Goal: Information Seeking & Learning: Learn about a topic

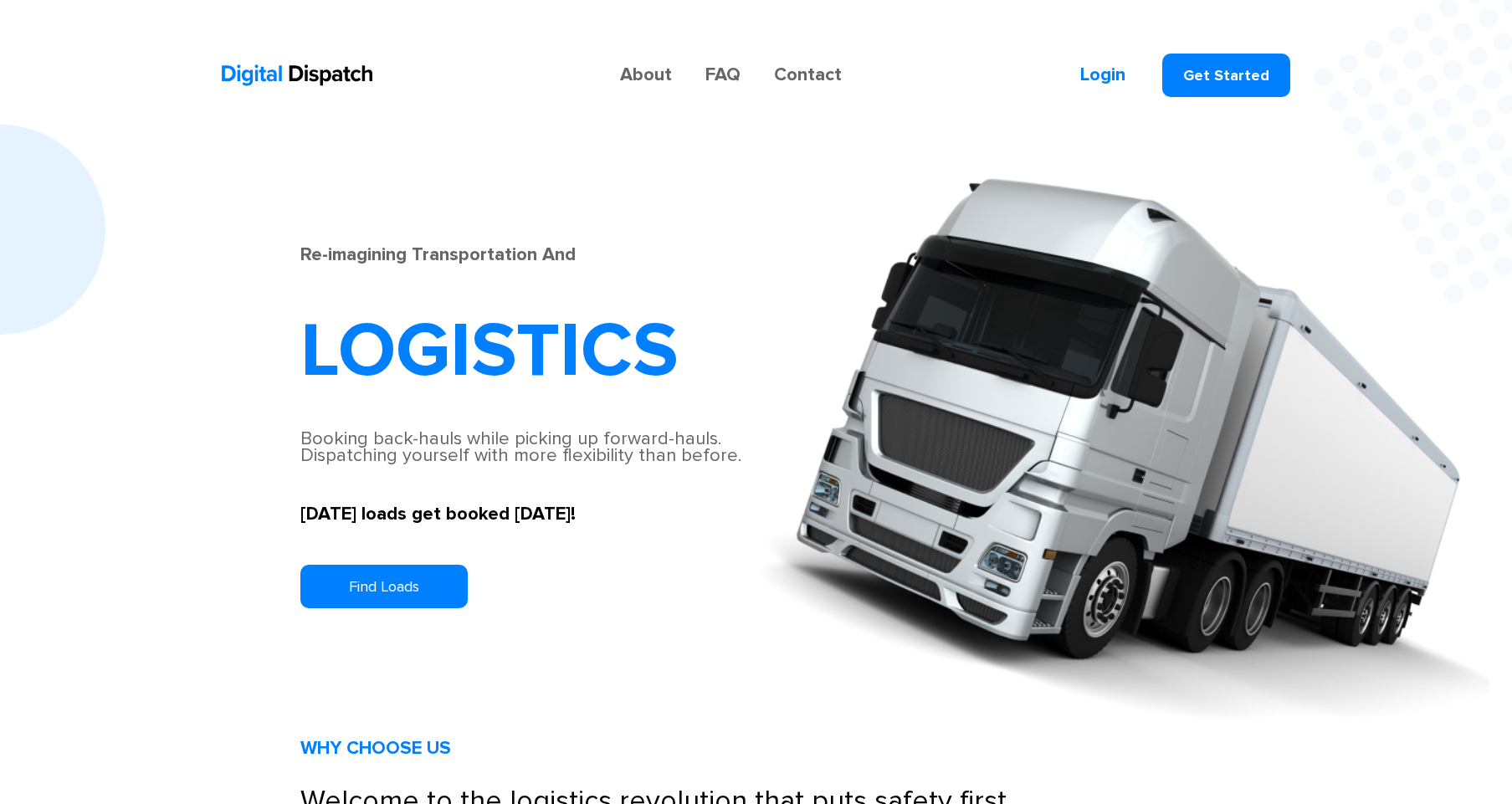
scroll to position [6, 0]
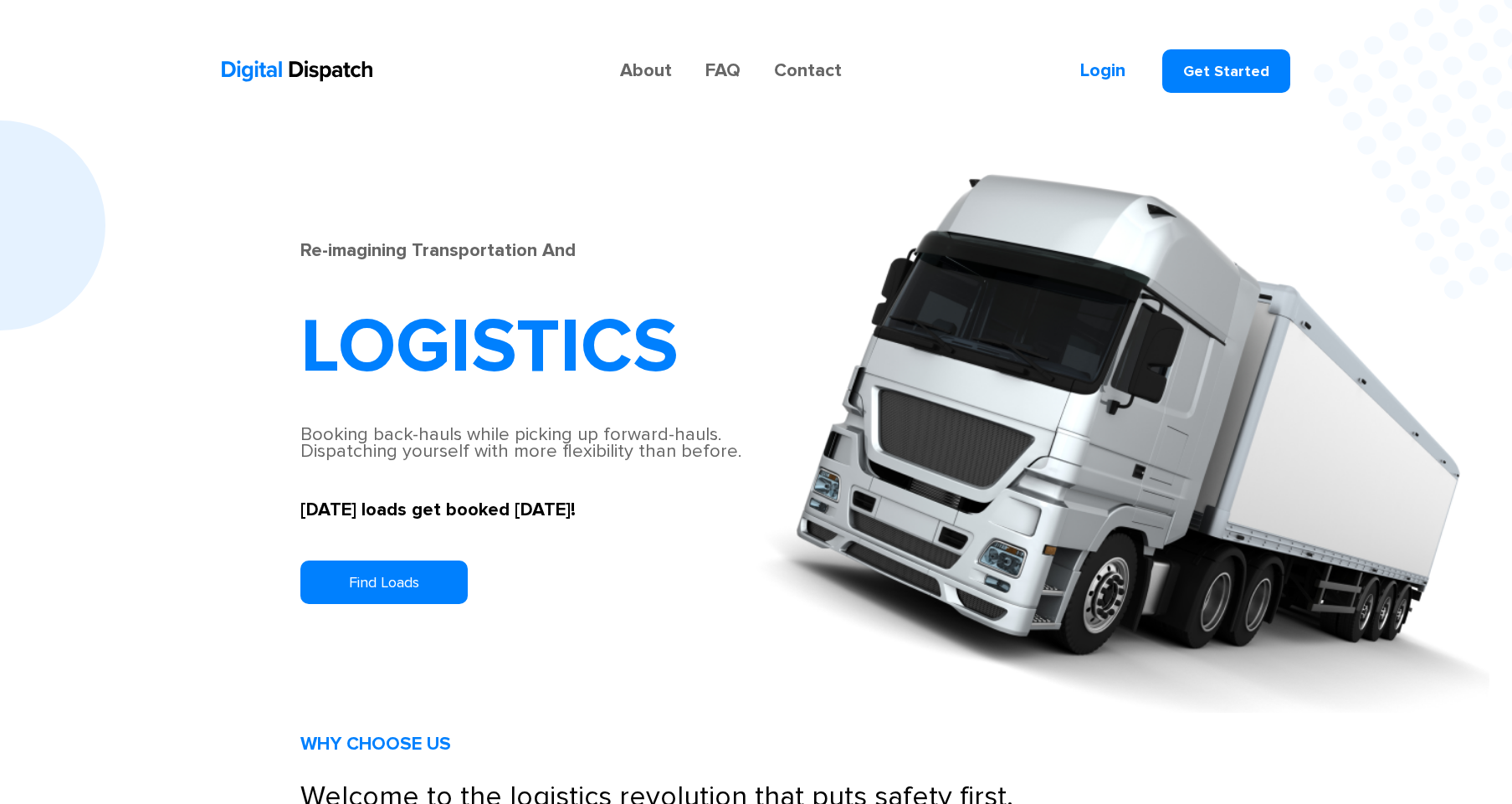
click at [723, 66] on link "FAQ" at bounding box center [722, 71] width 69 height 17
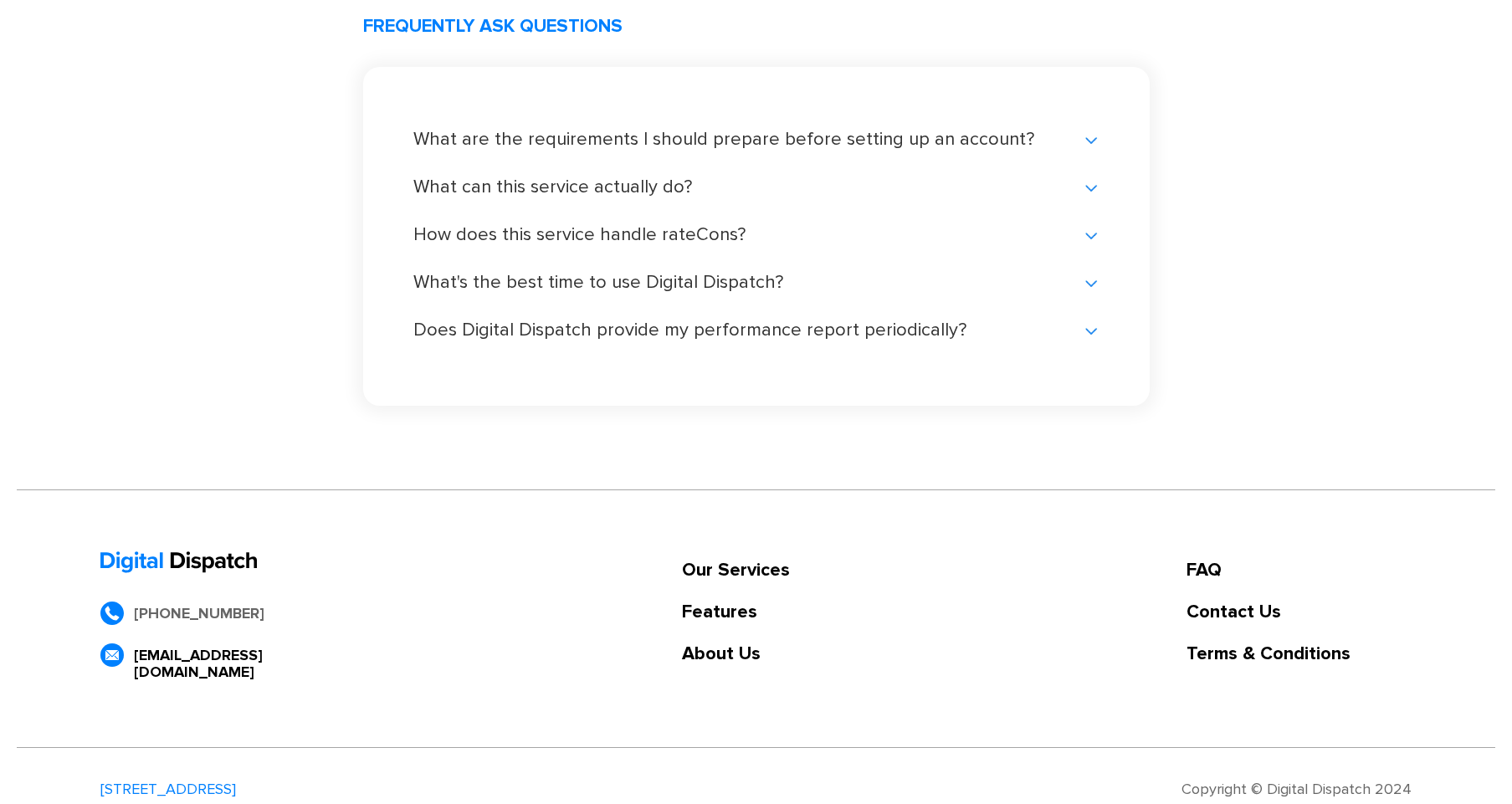
scroll to position [3538, 0]
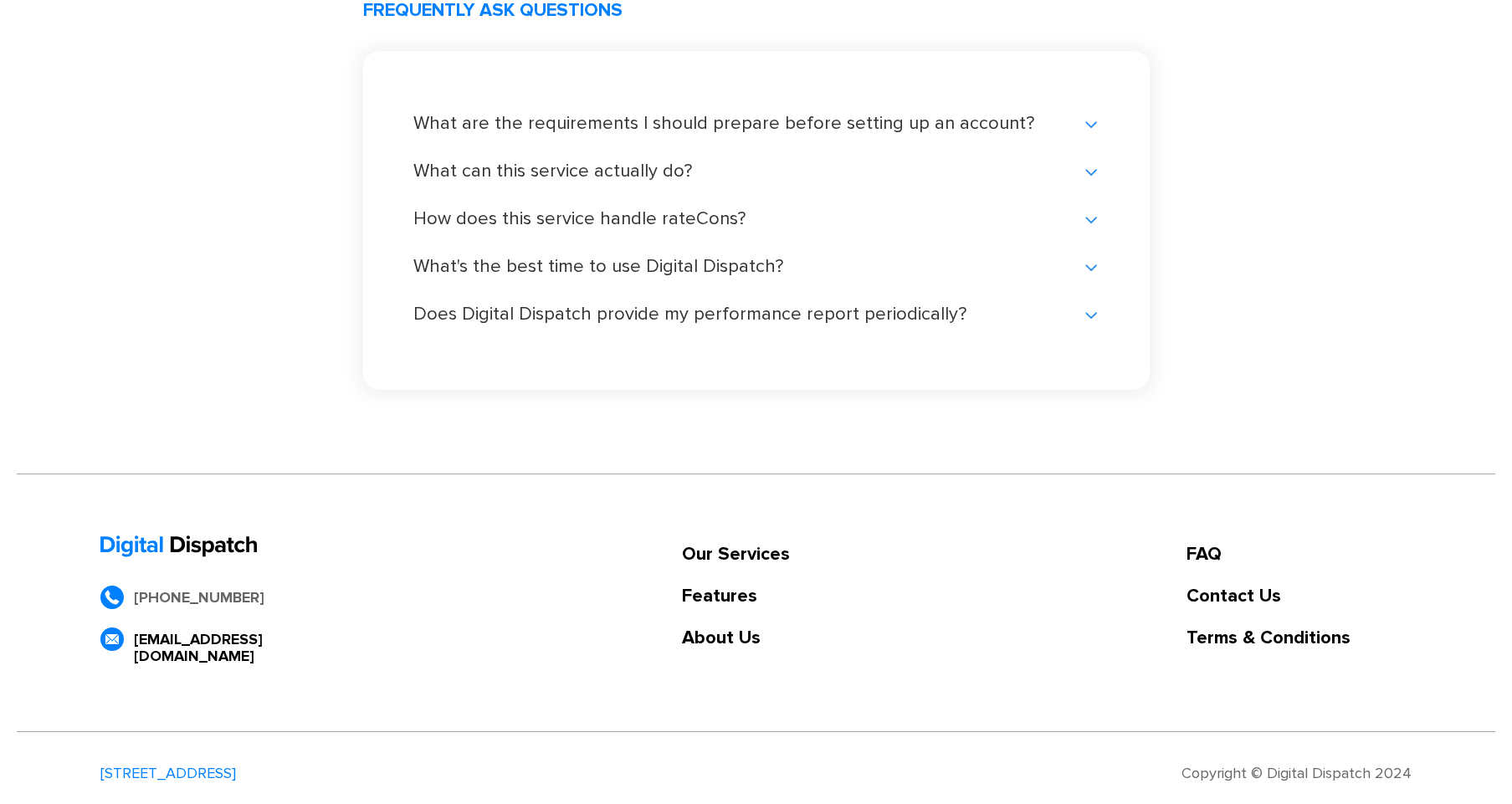
click at [1090, 134] on div "What are the requirements I should prepare before setting up an account? All yo…" at bounding box center [756, 132] width 686 height 33
click at [1088, 124] on div "What are the requirements I should prepare before setting up an account?" at bounding box center [756, 124] width 686 height 17
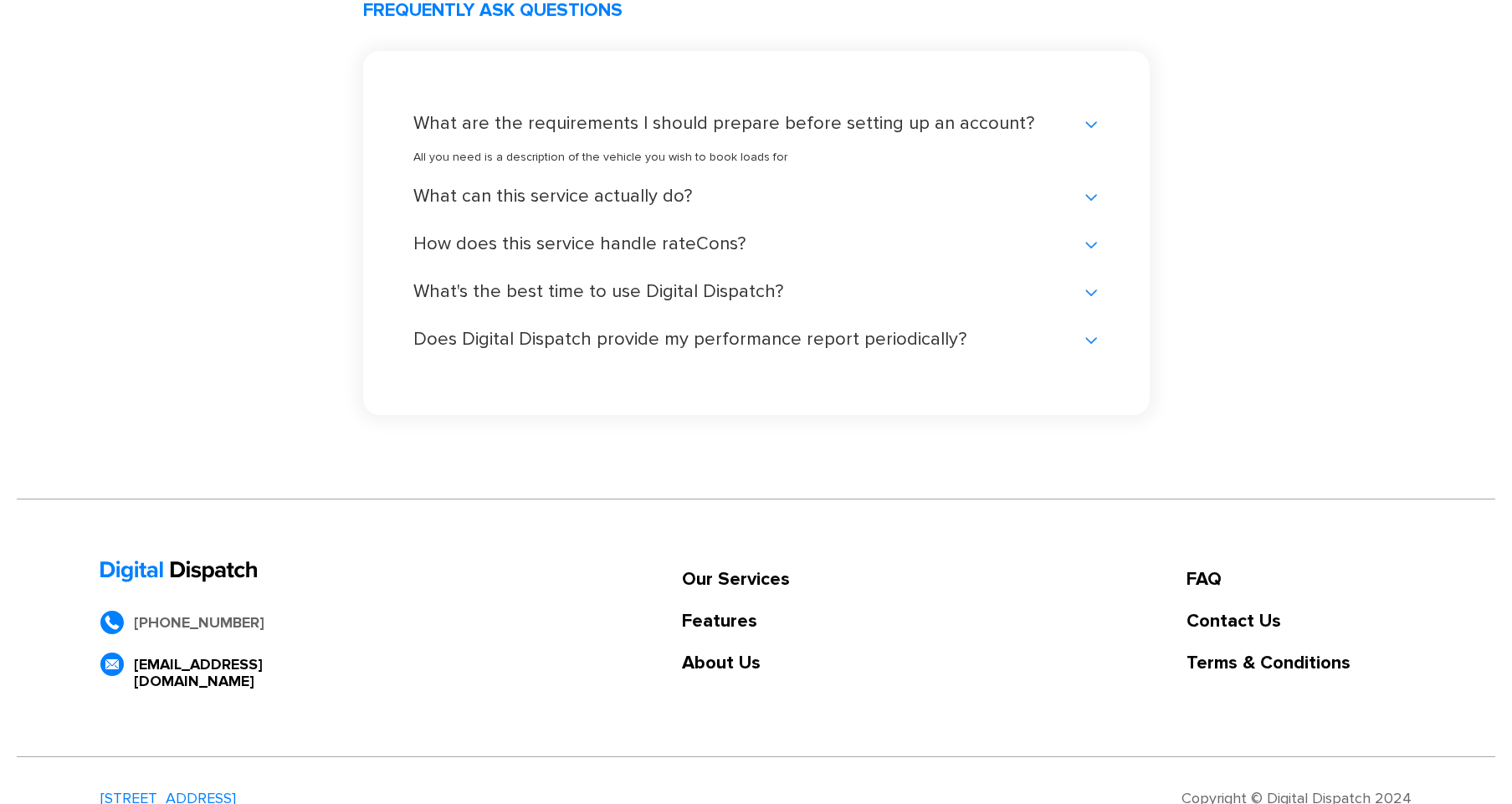
click at [885, 191] on div "What can this service actually do?" at bounding box center [756, 197] width 686 height 17
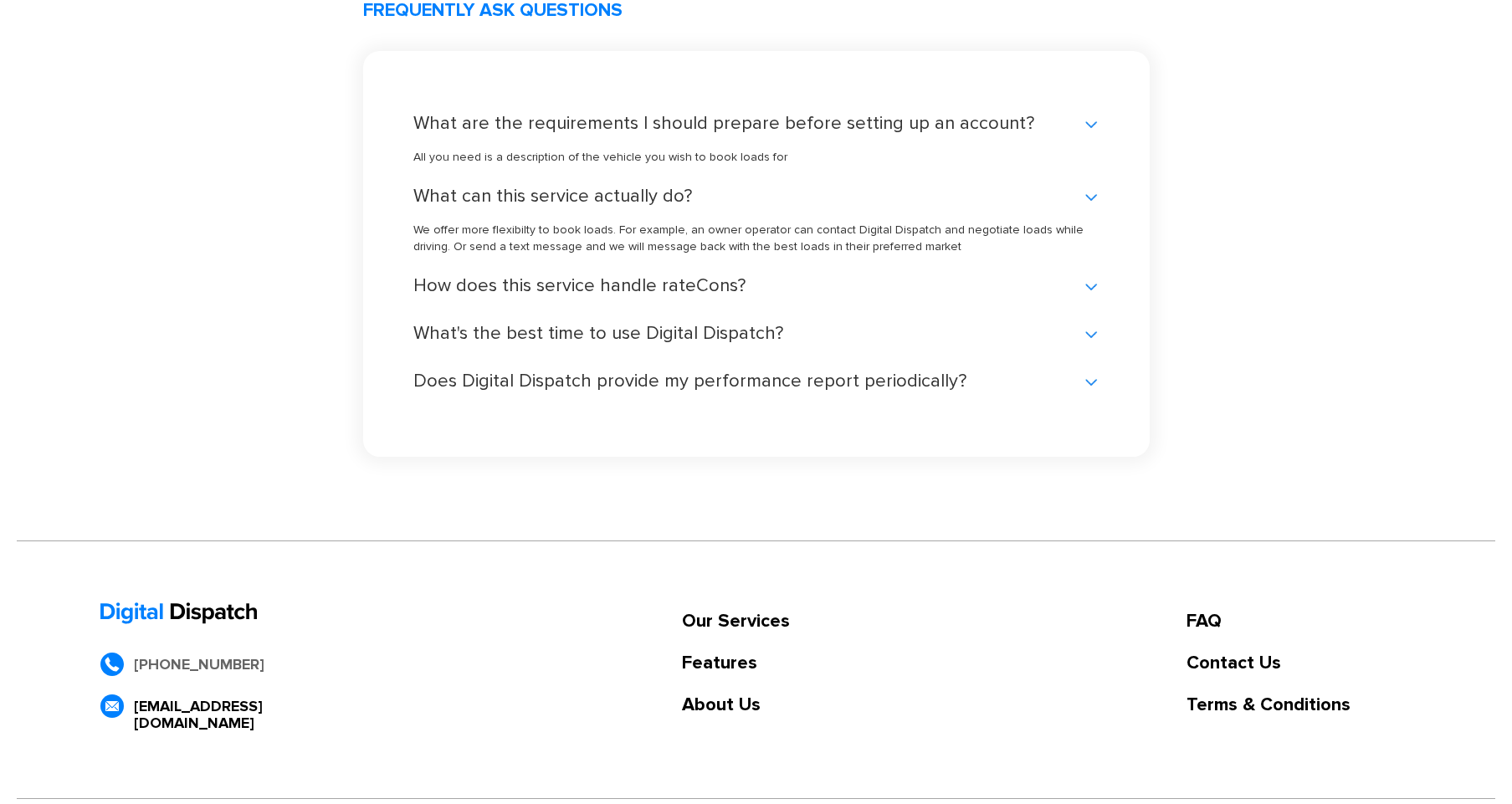
click at [588, 290] on div "How does this service handle rateCons?" at bounding box center [756, 286] width 686 height 17
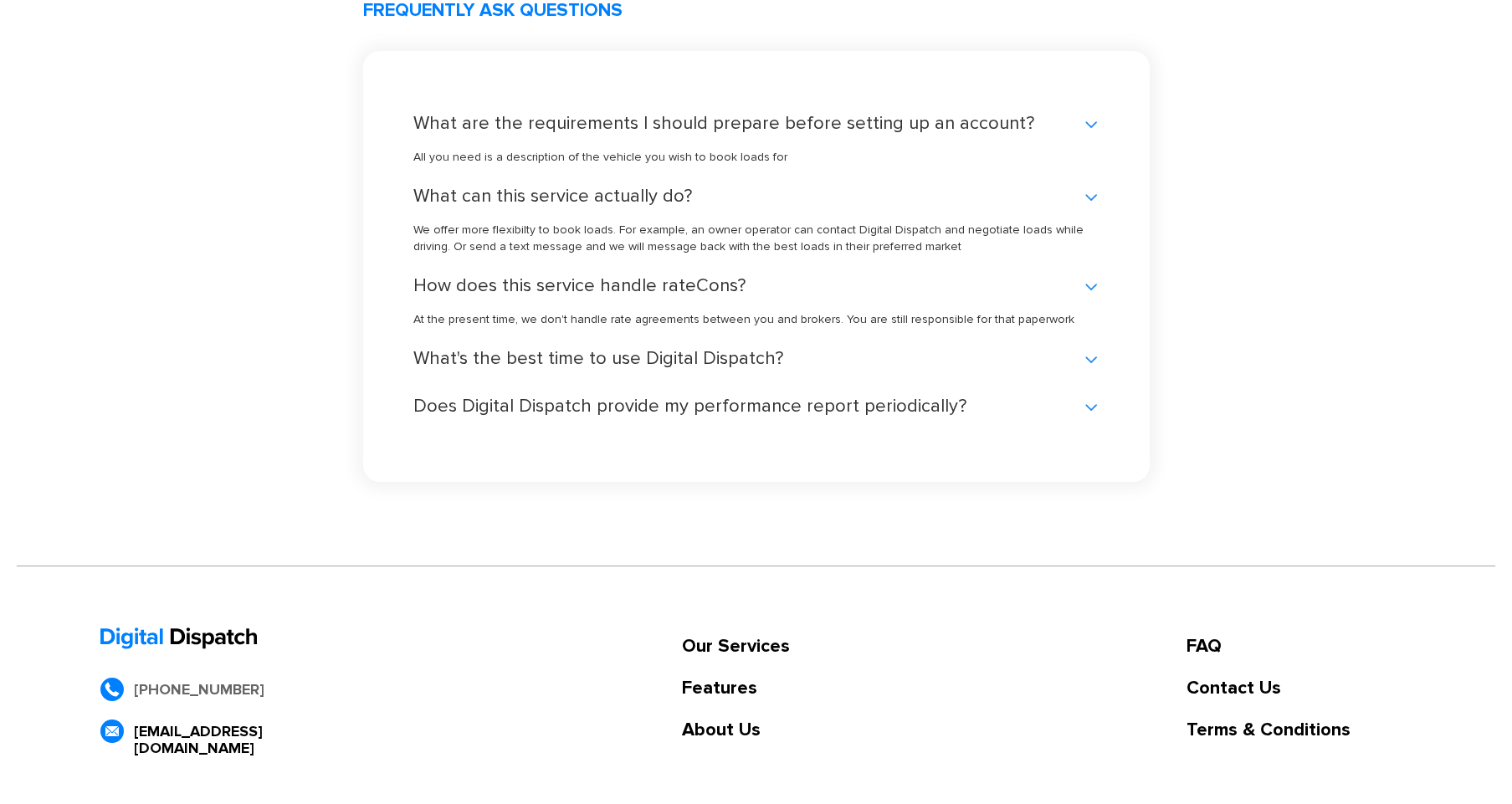
click at [734, 405] on div "Does Digital Dispatch provide my performance report periodically?" at bounding box center [756, 407] width 686 height 17
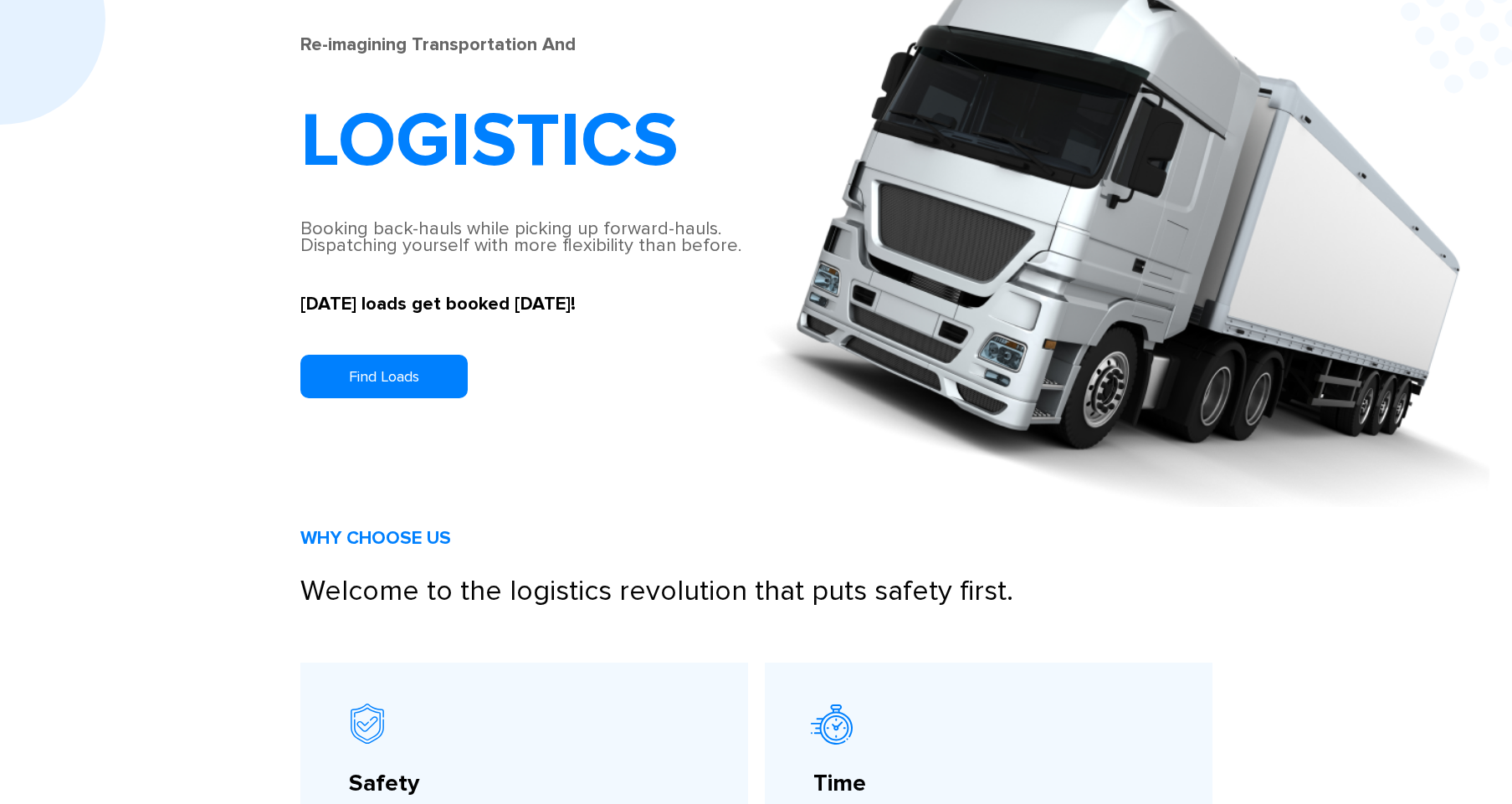
scroll to position [0, 0]
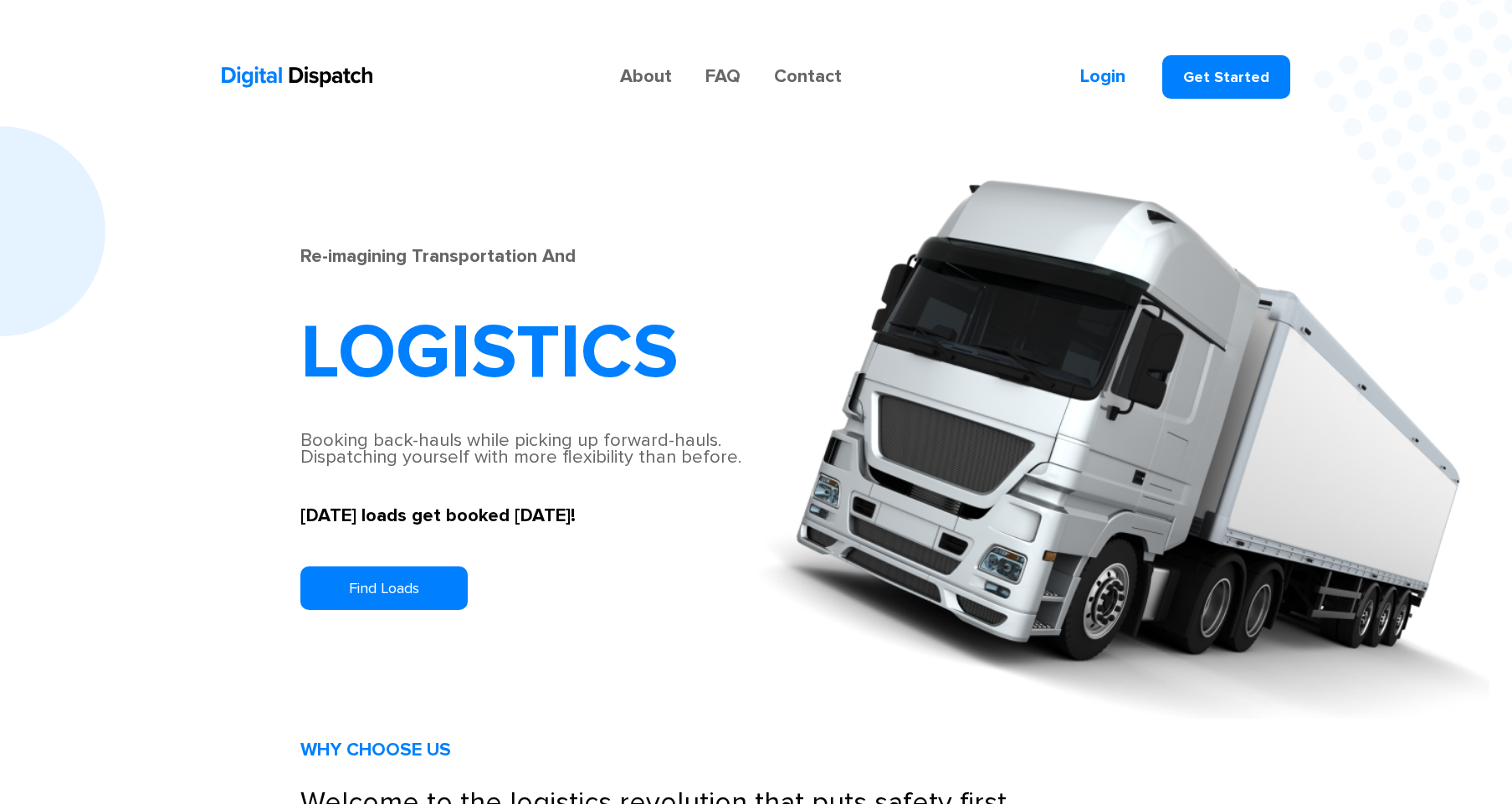
click at [730, 82] on link "FAQ" at bounding box center [722, 77] width 69 height 17
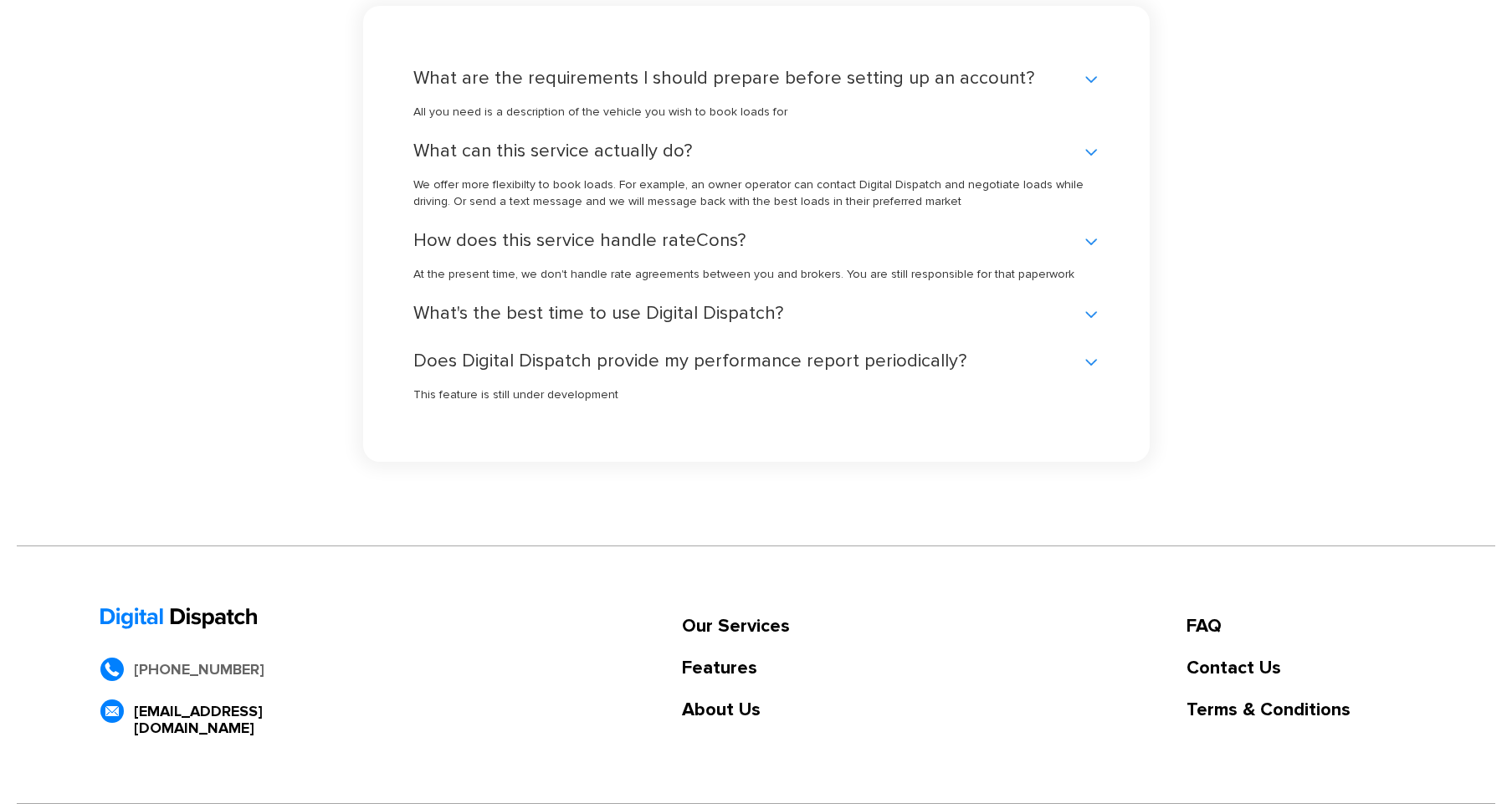
scroll to position [3655, 0]
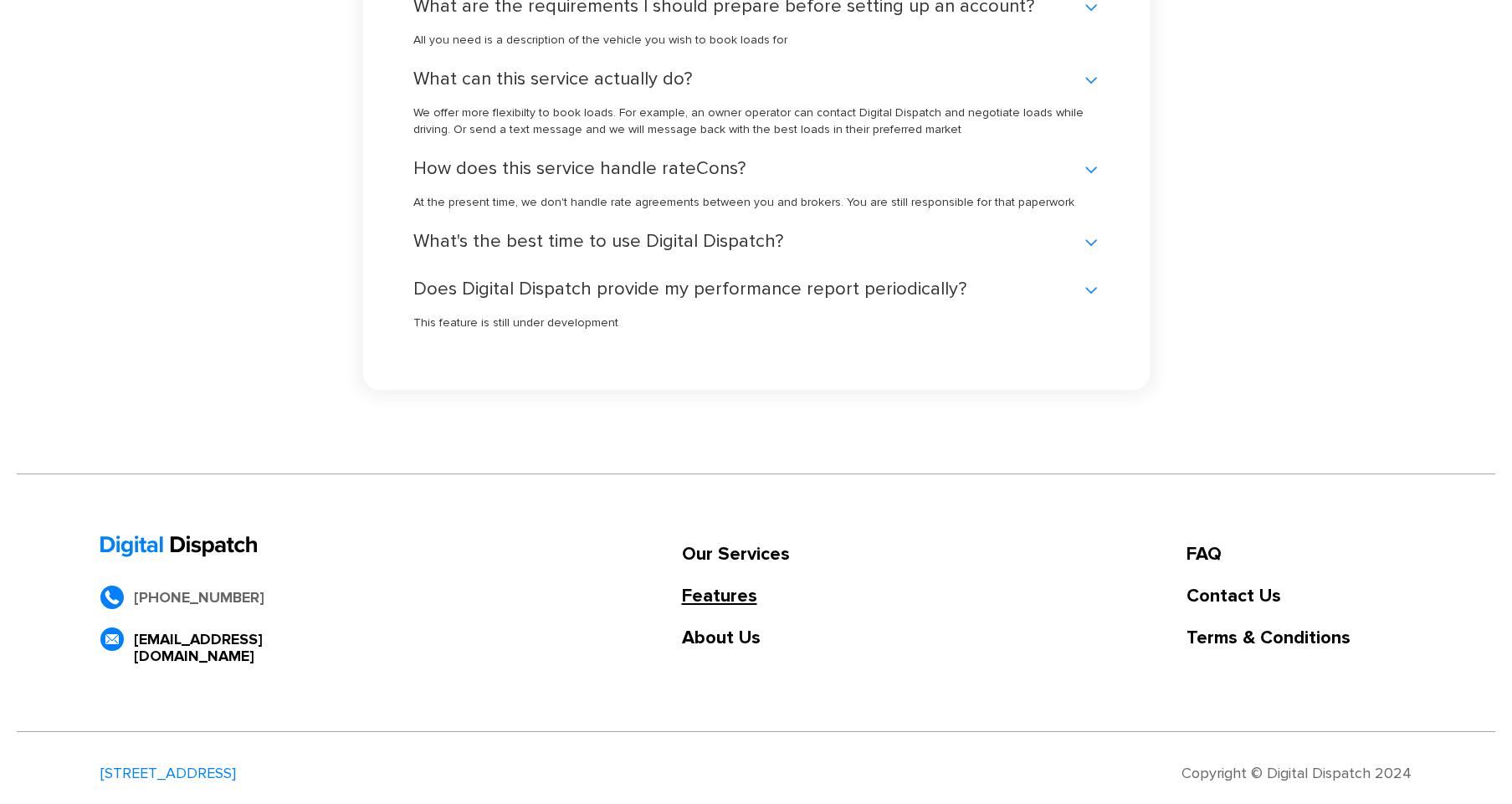
click at [708, 595] on link "Features" at bounding box center [735, 597] width 108 height 17
click at [736, 604] on link "Features" at bounding box center [735, 597] width 108 height 17
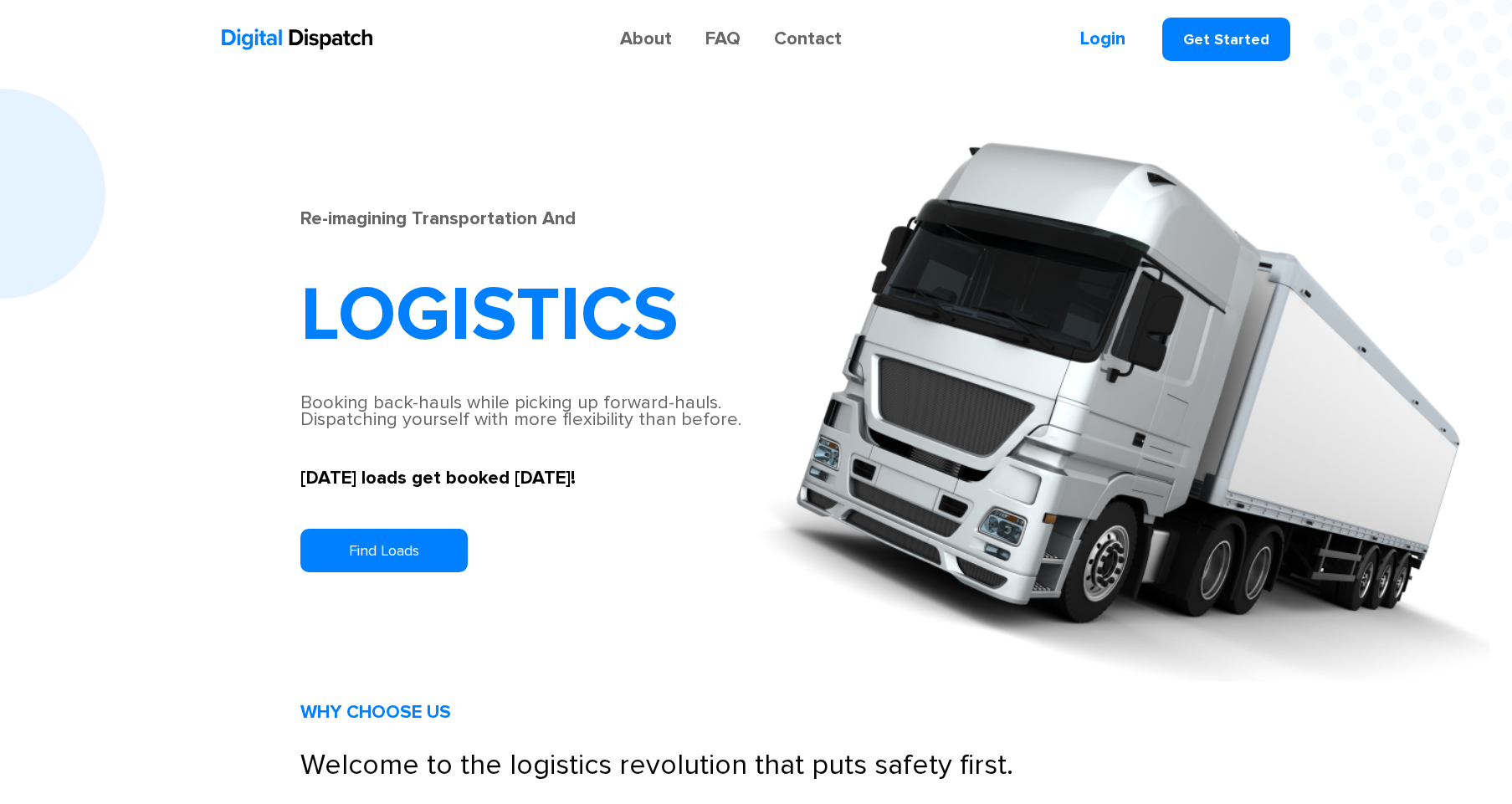
scroll to position [35, 0]
